Goal: Information Seeking & Learning: Find specific page/section

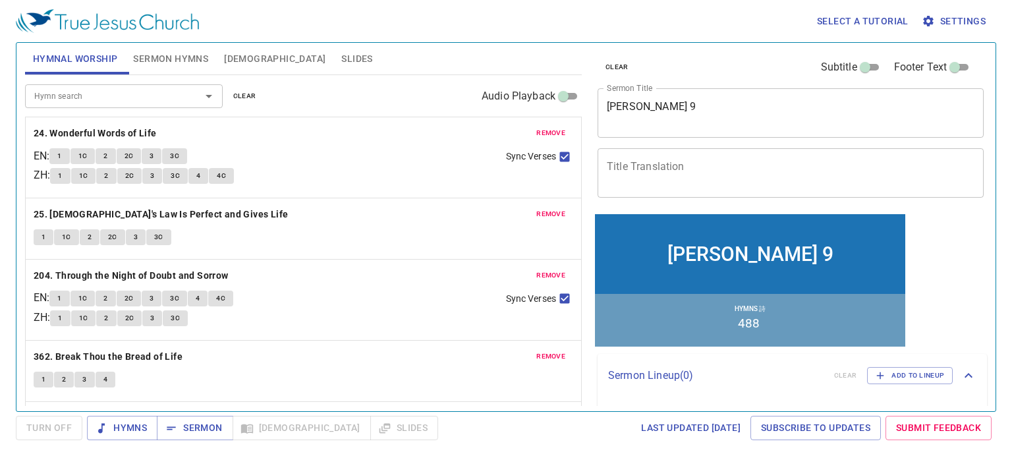
click at [550, 132] on span "remove" at bounding box center [550, 133] width 29 height 12
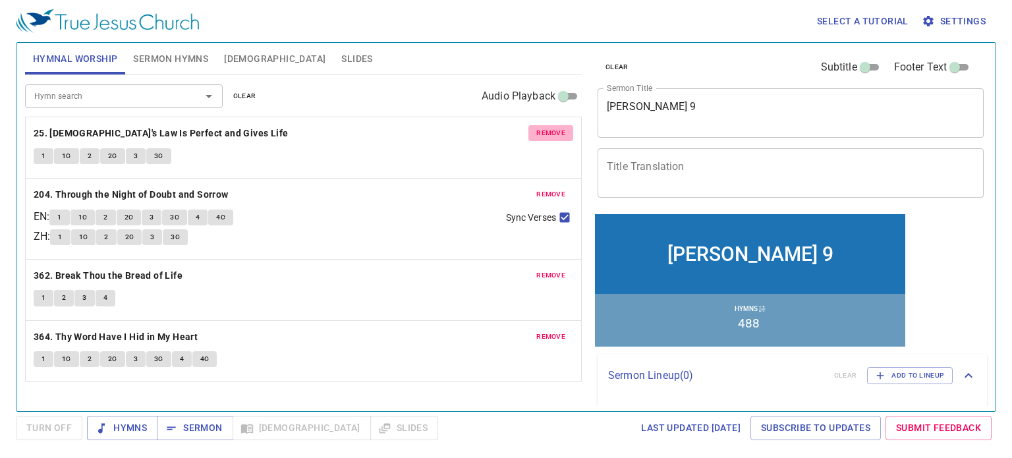
click at [550, 132] on span "remove" at bounding box center [550, 133] width 29 height 12
click at [550, 188] on span "remove" at bounding box center [550, 194] width 29 height 12
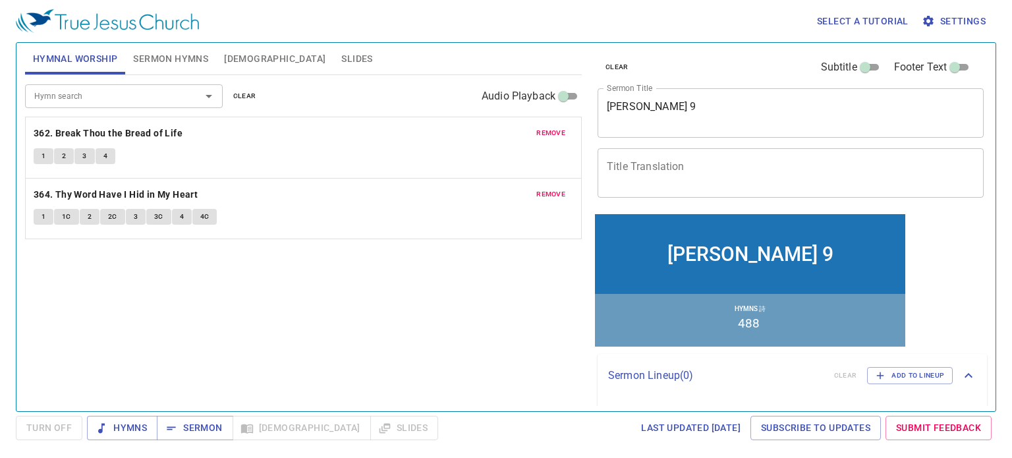
click at [550, 132] on span "remove" at bounding box center [550, 133] width 29 height 12
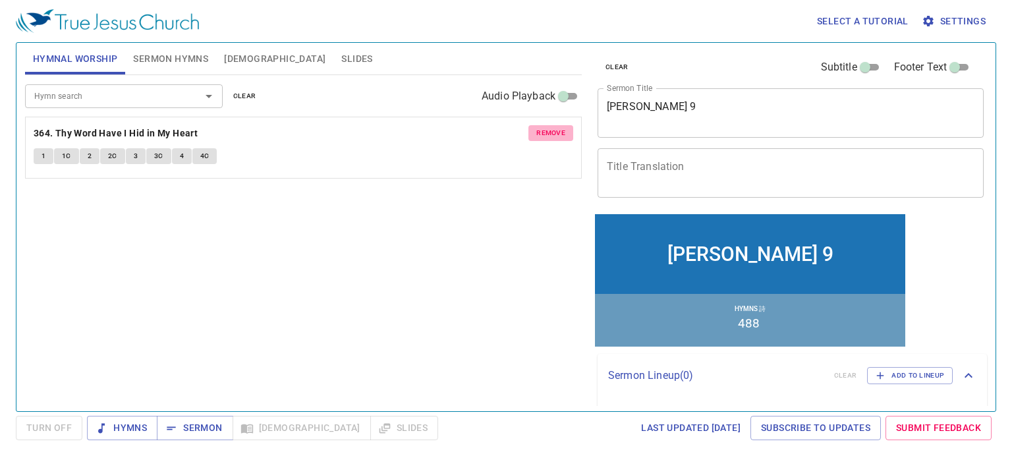
click at [550, 132] on span "remove" at bounding box center [550, 133] width 29 height 12
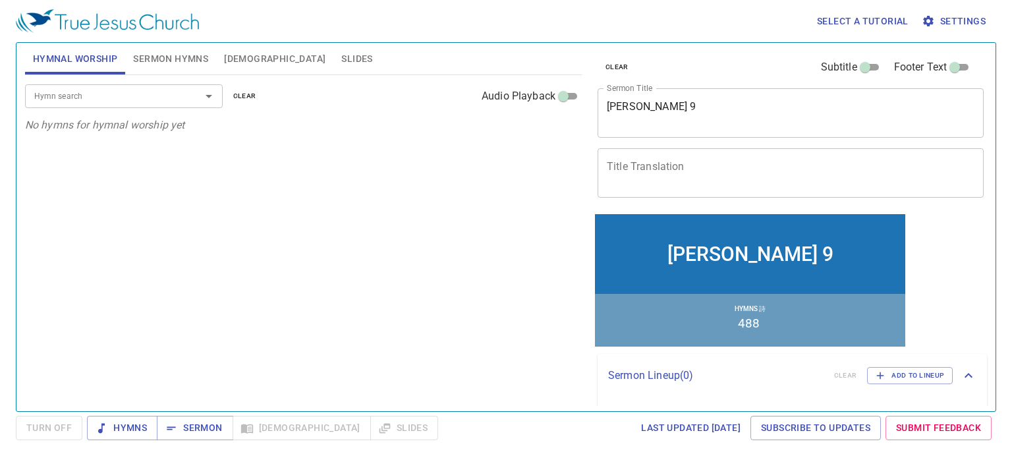
click at [132, 92] on input "Hymn search" at bounding box center [104, 95] width 151 height 15
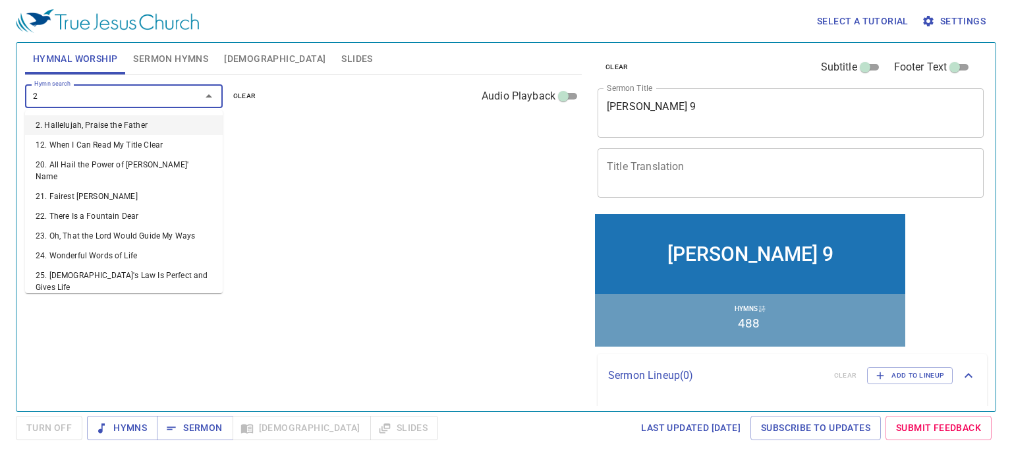
type input "27"
type input "53"
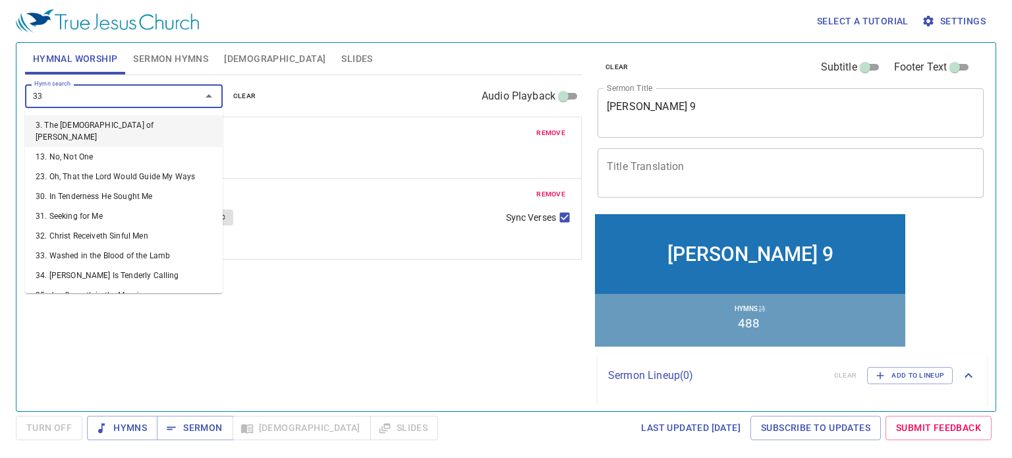
type input "332"
type input "343"
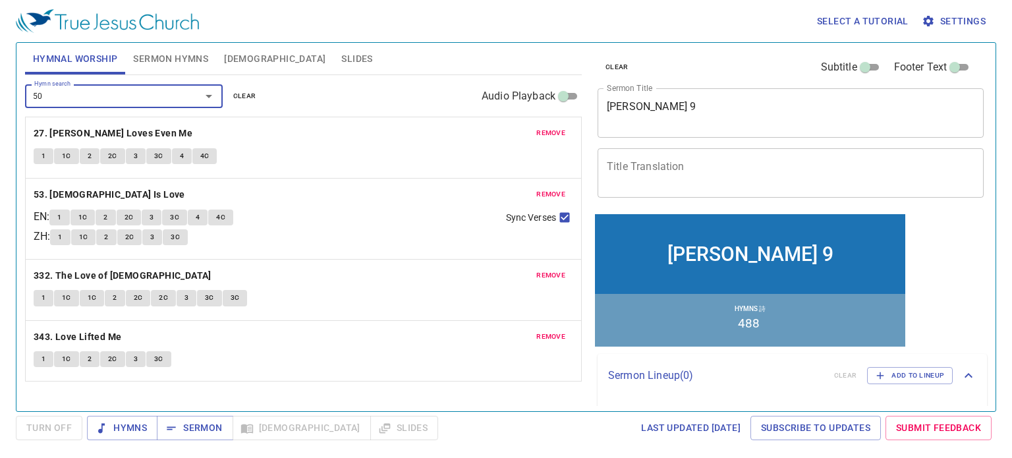
type input "501"
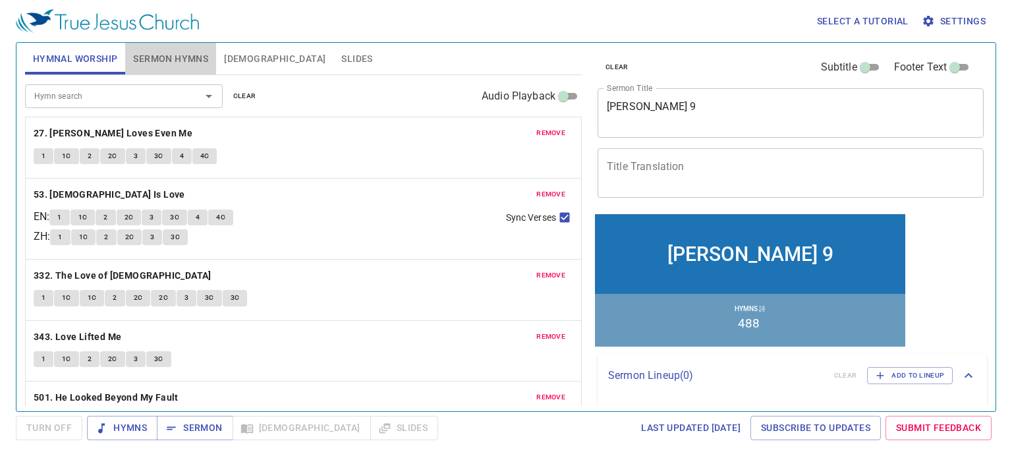
click at [142, 59] on span "Sermon Hymns" at bounding box center [170, 59] width 75 height 16
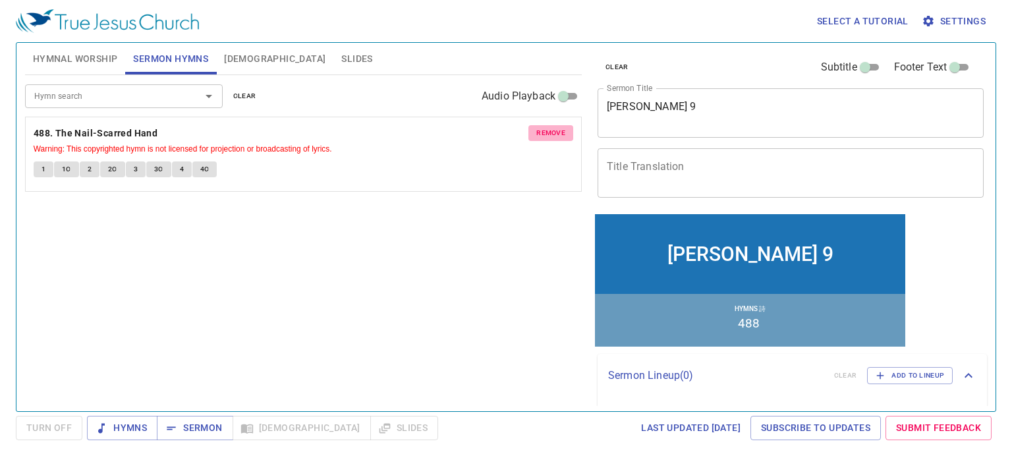
click at [535, 130] on button "remove" at bounding box center [551, 133] width 45 height 16
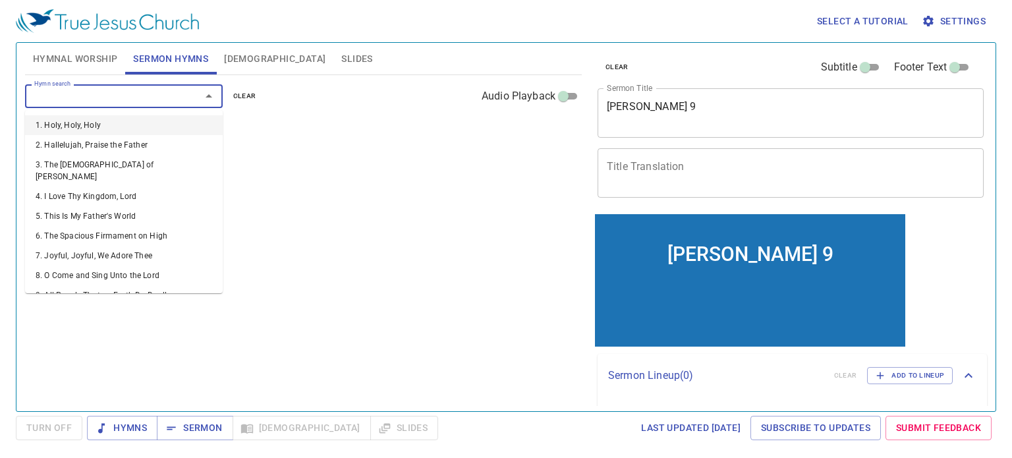
click at [158, 100] on input "Hymn search" at bounding box center [104, 95] width 151 height 15
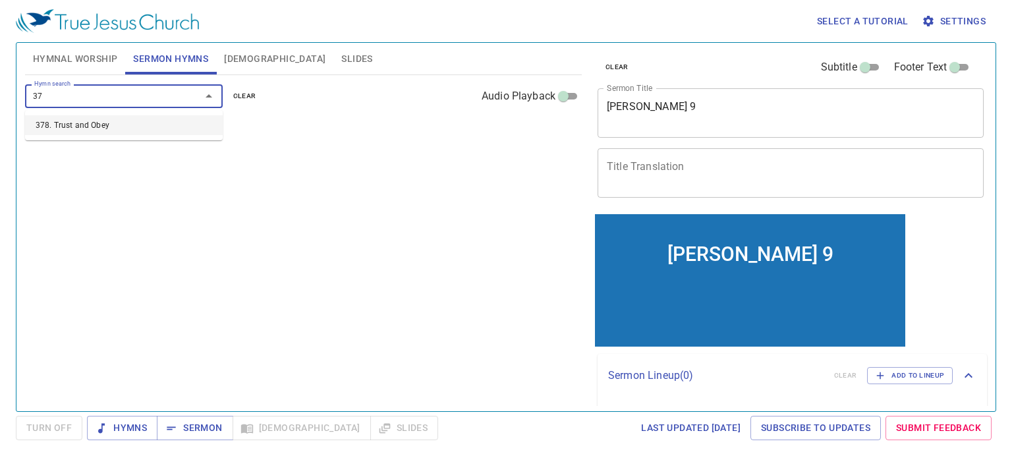
type input "378"
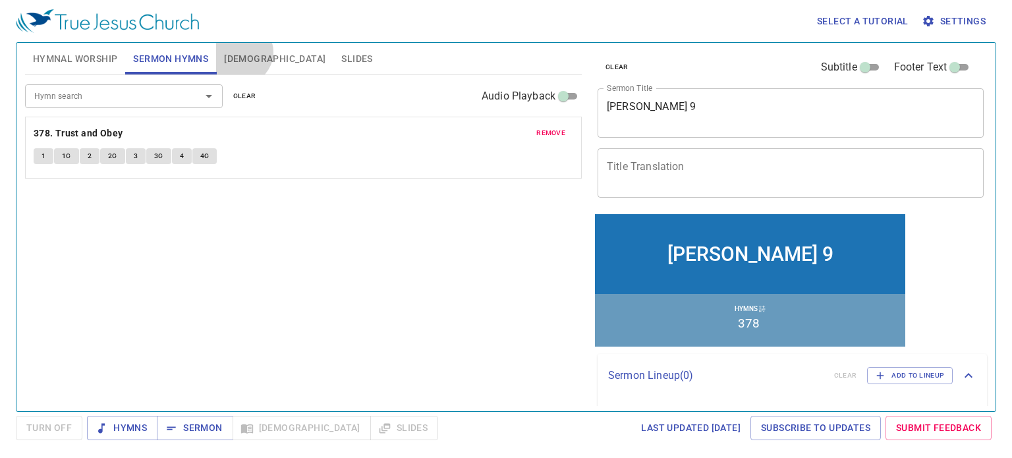
click at [240, 52] on span "[DEMOGRAPHIC_DATA]" at bounding box center [274, 59] width 101 height 16
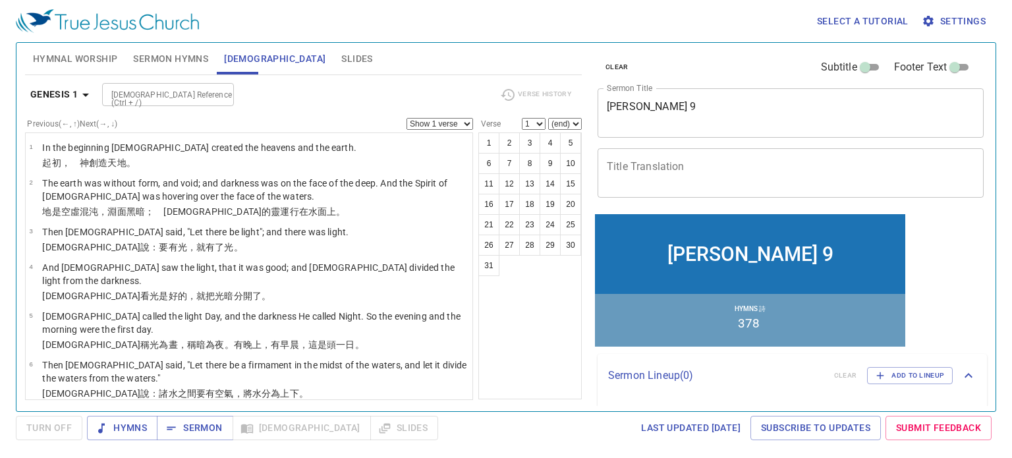
click at [656, 105] on textarea "Daniel 9" at bounding box center [791, 112] width 368 height 25
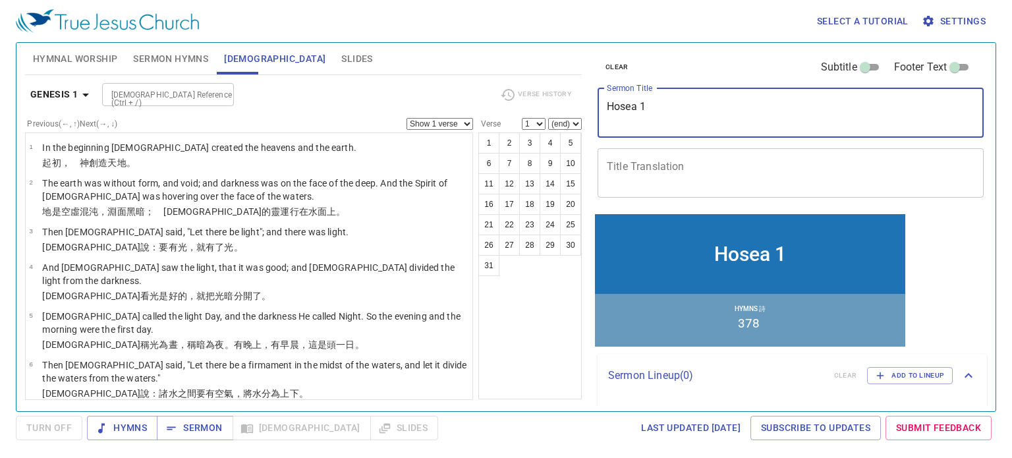
type textarea "Hosea 1"
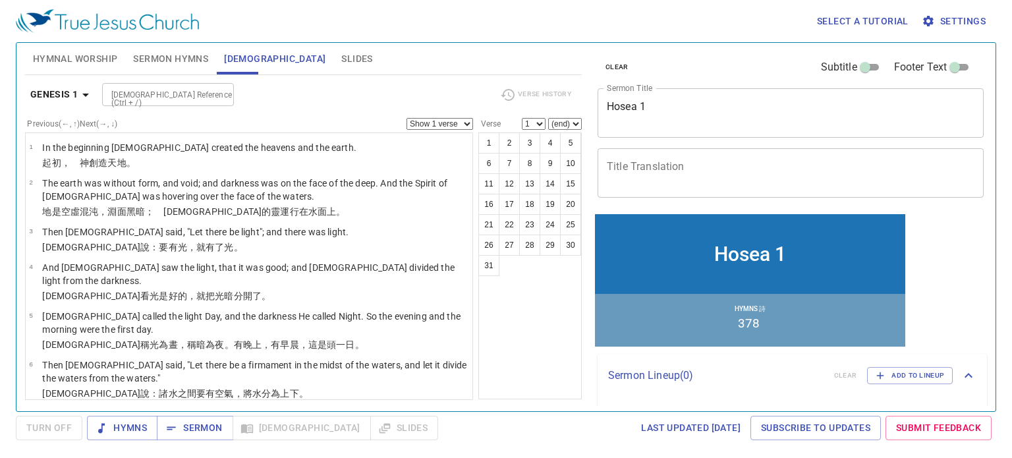
click at [544, 63] on div "Hymnal Worship Sermon Hymns Bible Slides" at bounding box center [303, 59] width 557 height 32
click at [134, 428] on span "Hymns" at bounding box center [122, 428] width 49 height 16
click at [98, 65] on span "Hymnal Worship" at bounding box center [75, 59] width 85 height 16
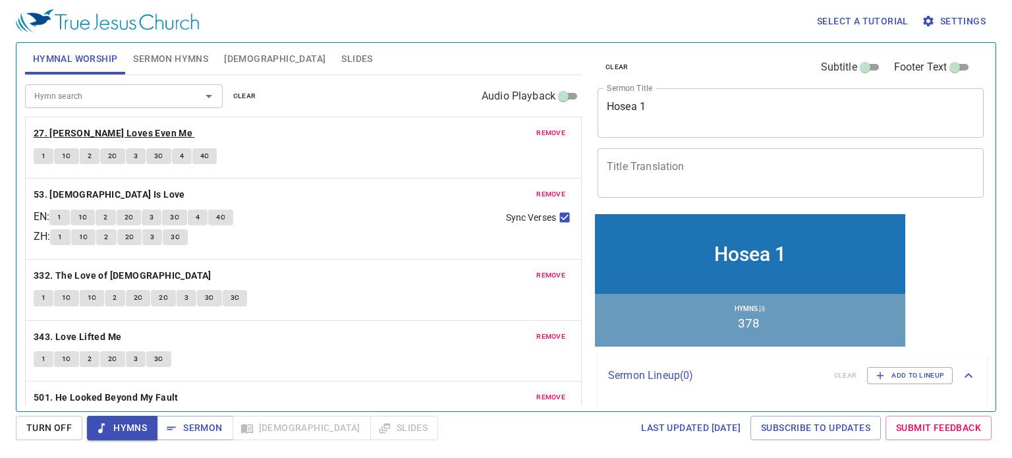
click at [69, 129] on b "27. [PERSON_NAME] Loves Even Me" at bounding box center [113, 133] width 159 height 16
click at [42, 152] on span "1" at bounding box center [44, 156] width 4 height 12
click at [63, 156] on span "1C" at bounding box center [66, 156] width 9 height 12
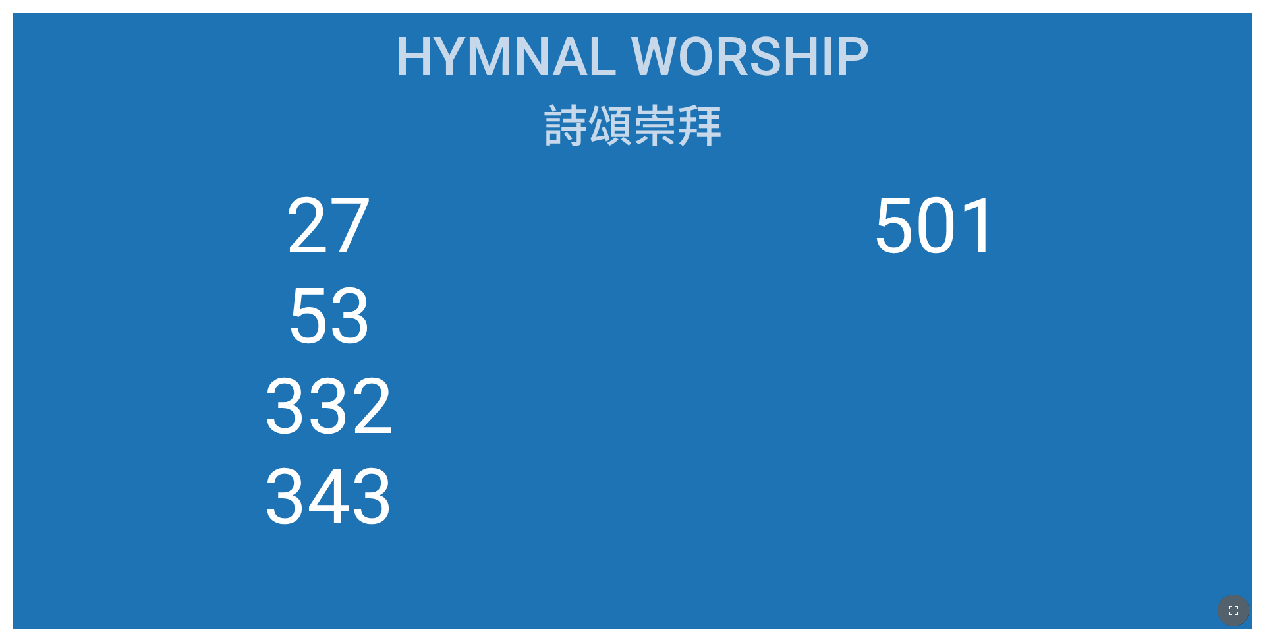
click at [529, 428] on icon "button" at bounding box center [1234, 610] width 16 height 16
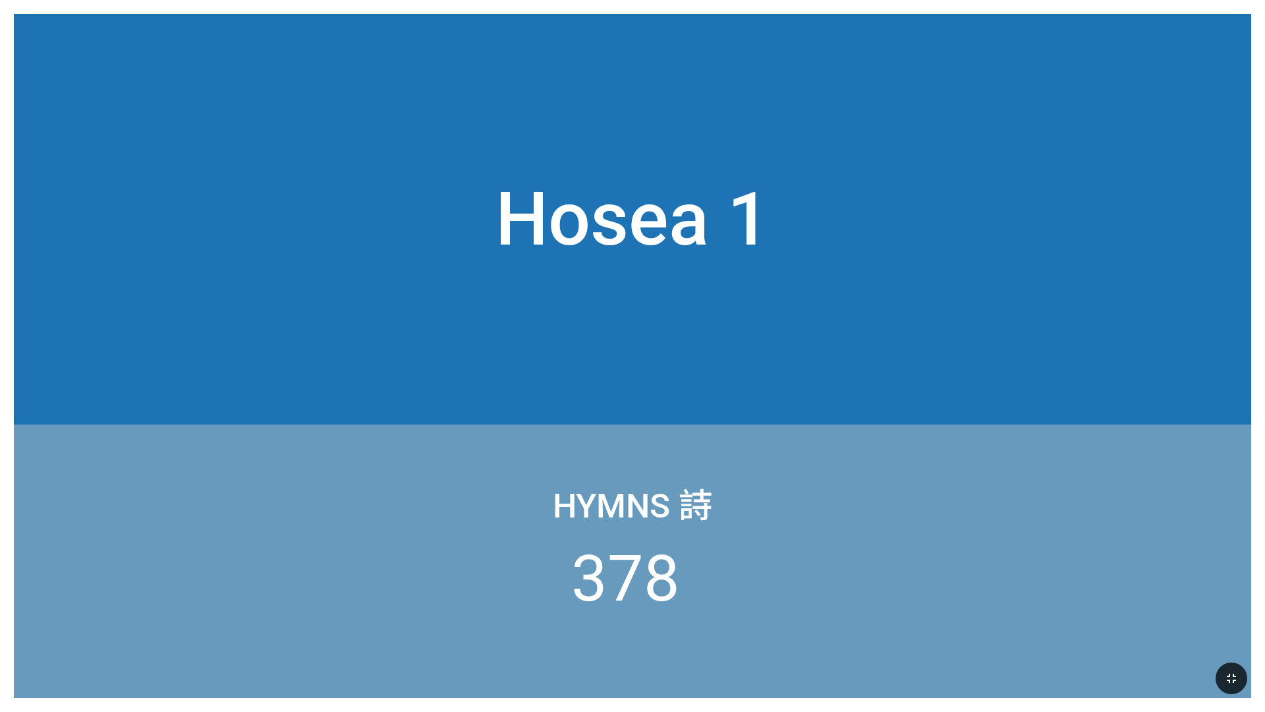
click at [529, 24] on div "Hosea 1 Hosea 1 Hymns 詩 378" at bounding box center [633, 356] width 1238 height 684
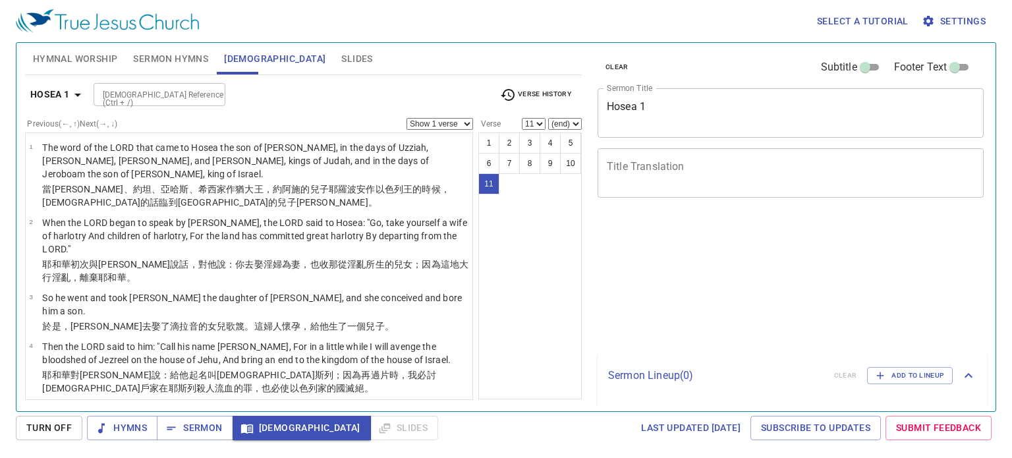
select select "11"
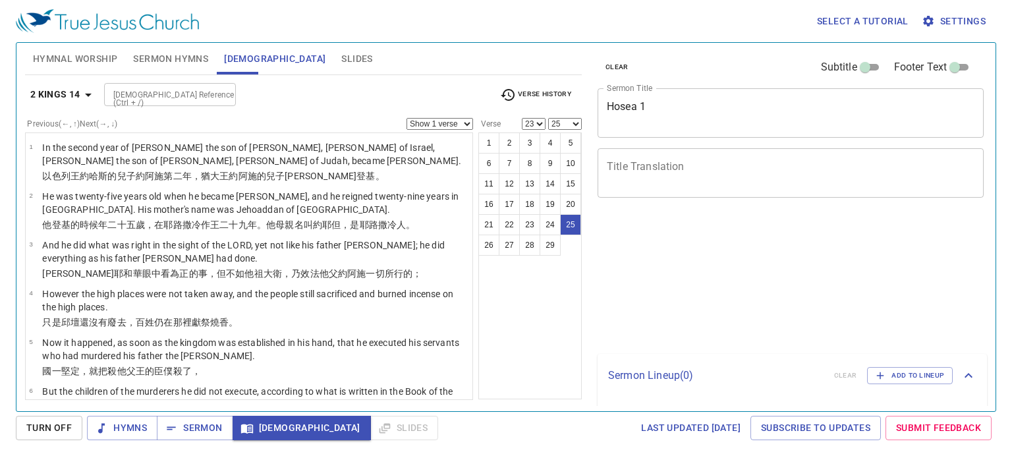
select select "23"
select select "25"
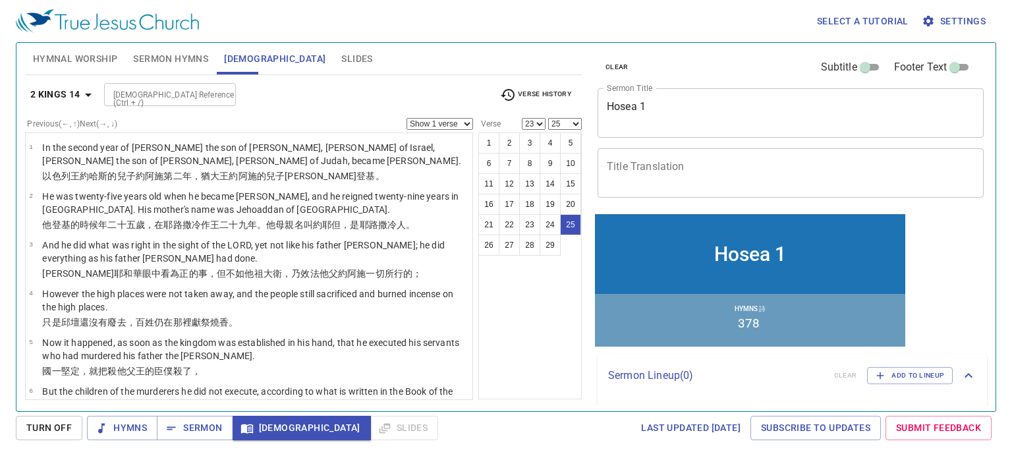
scroll to position [1186, 0]
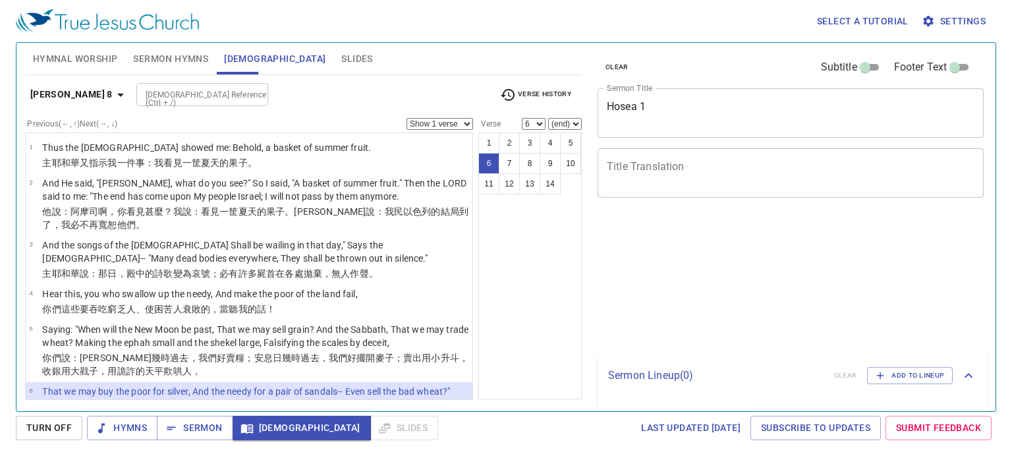
select select "6"
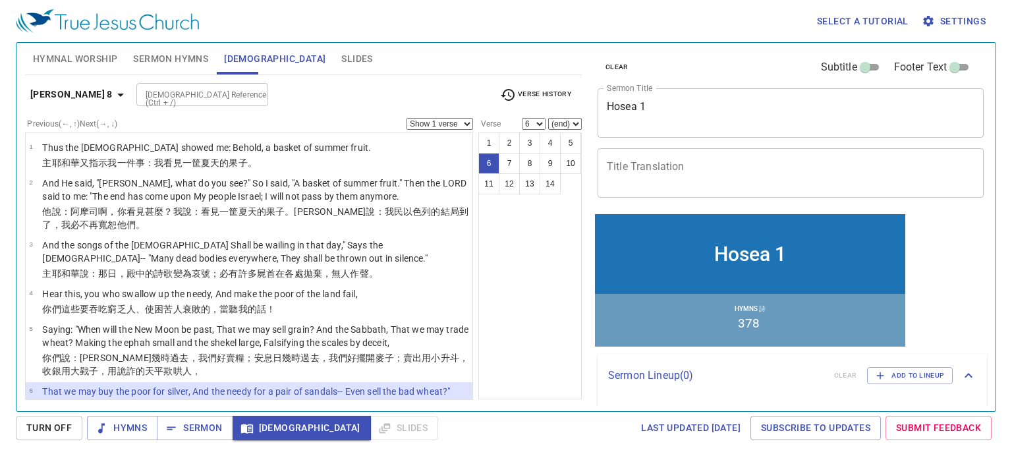
scroll to position [36, 0]
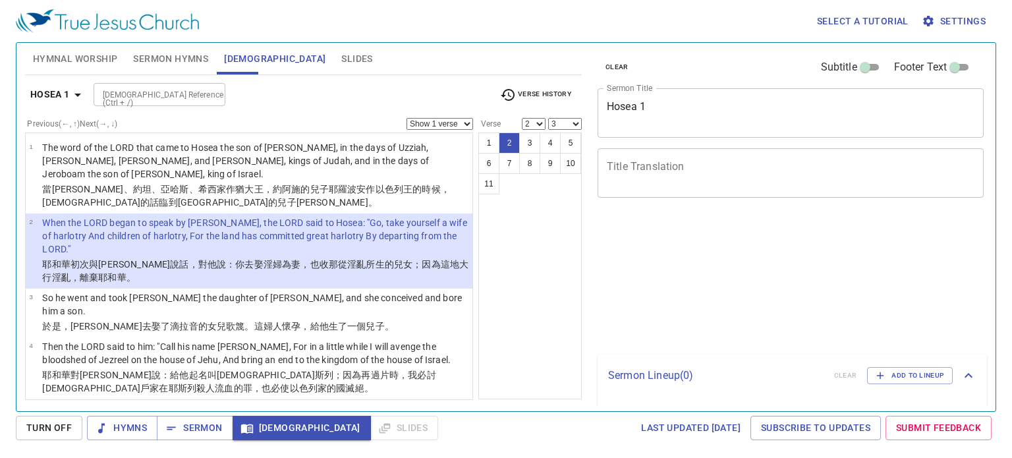
select select "2"
select select "3"
select select "2"
select select "3"
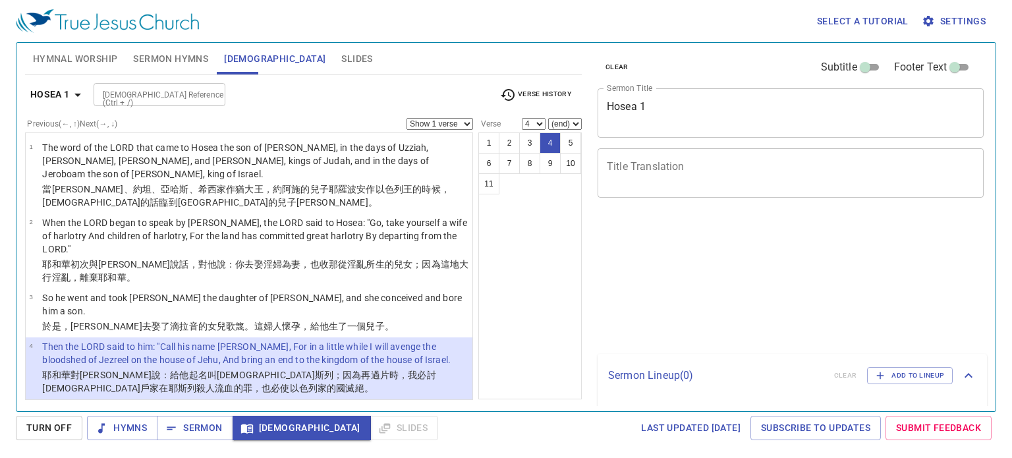
select select "4"
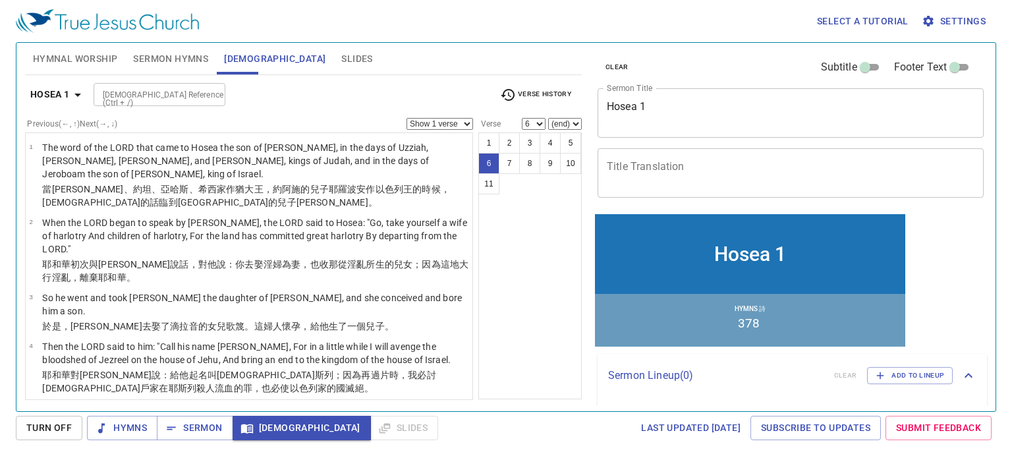
select select "7"
click at [488, 233] on div "1 2 3 4 5 6 7 8 9 10 11" at bounding box center [529, 265] width 103 height 267
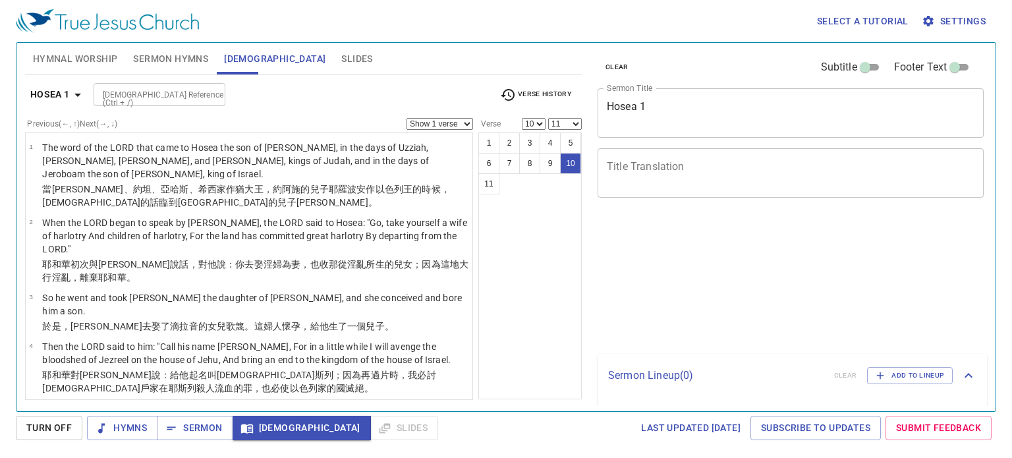
select select "10"
select select "11"
